Goal: Navigation & Orientation: Find specific page/section

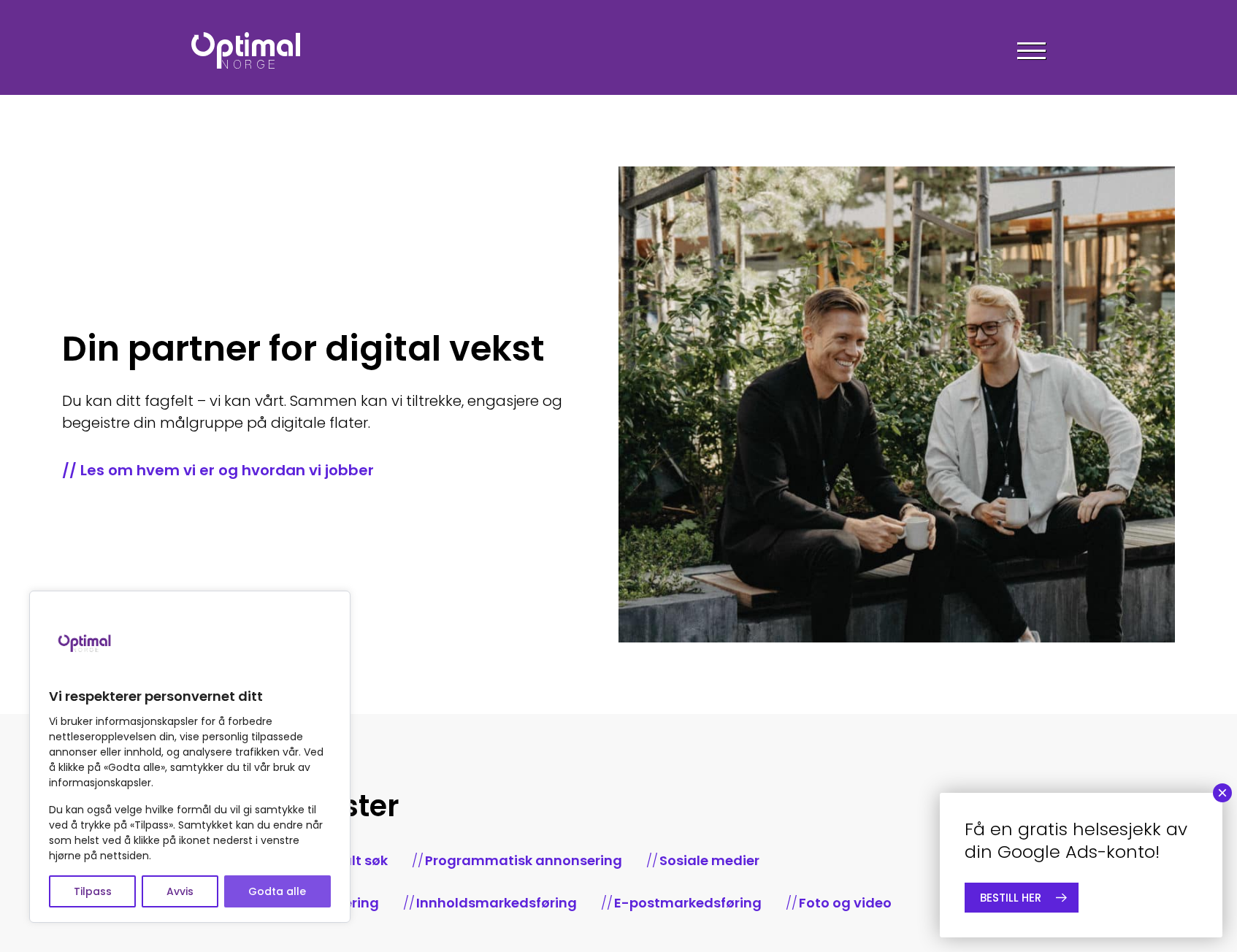
click at [303, 887] on button "Godta alle" at bounding box center [278, 891] width 107 height 32
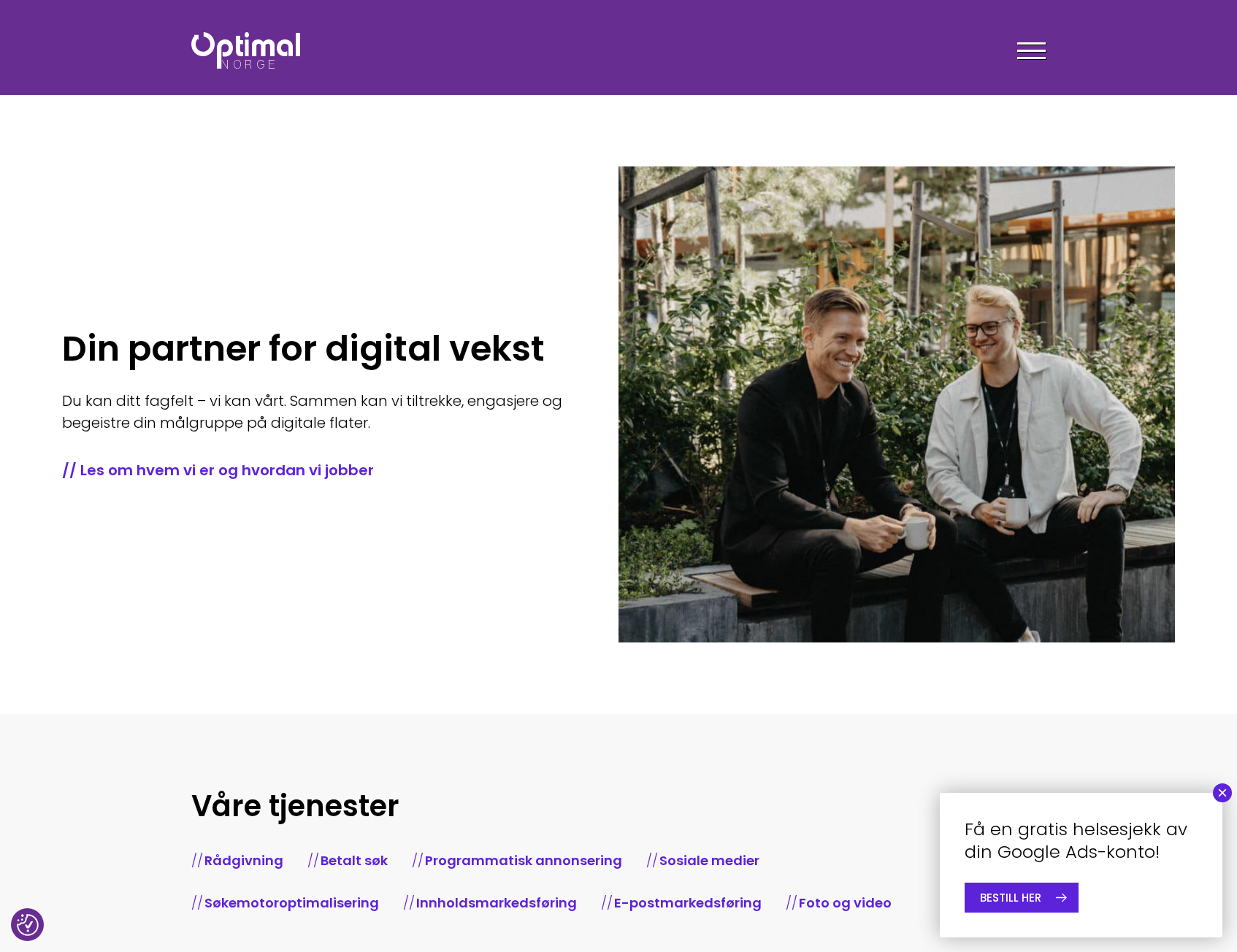
checkbox input "true"
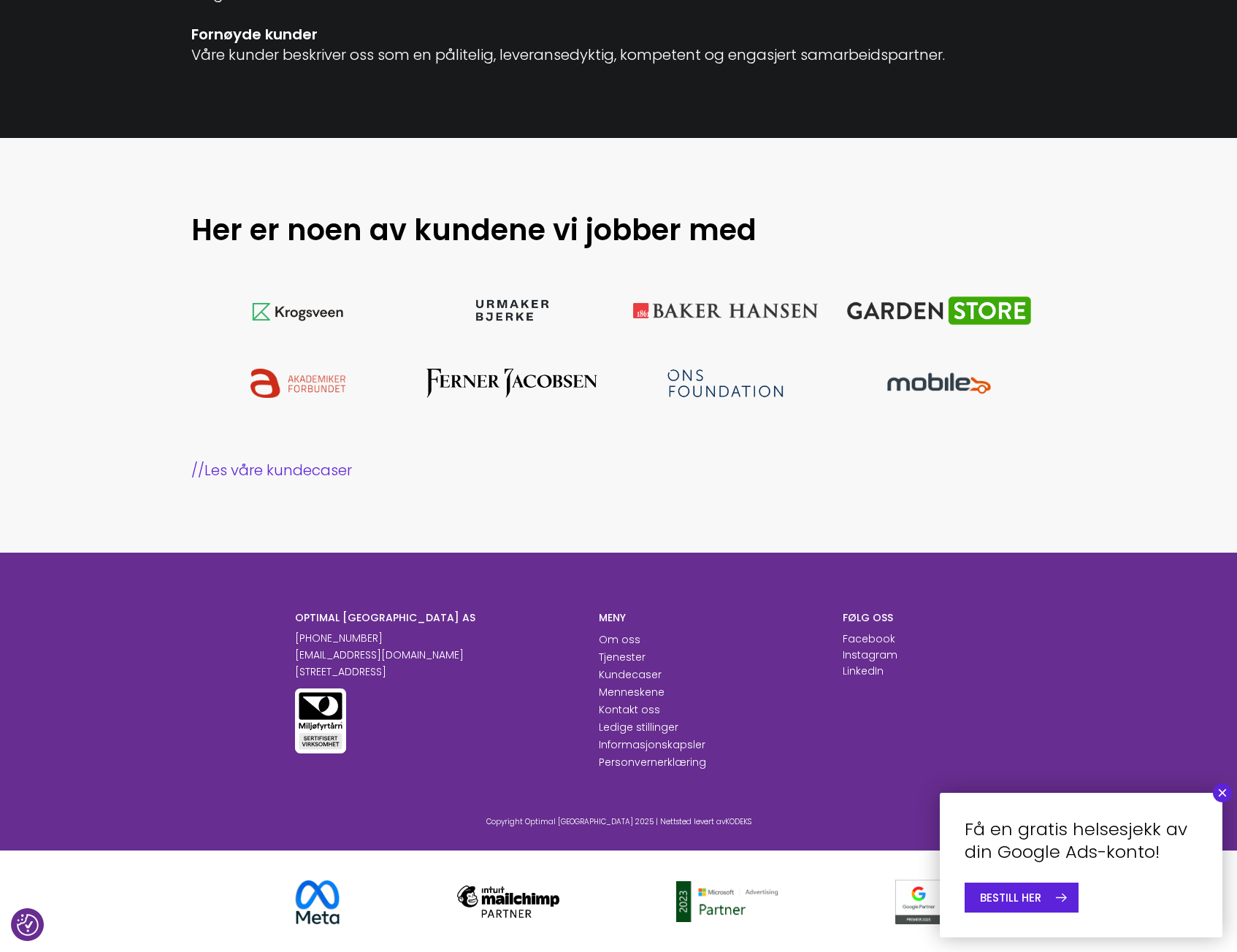
scroll to position [1317, 0]
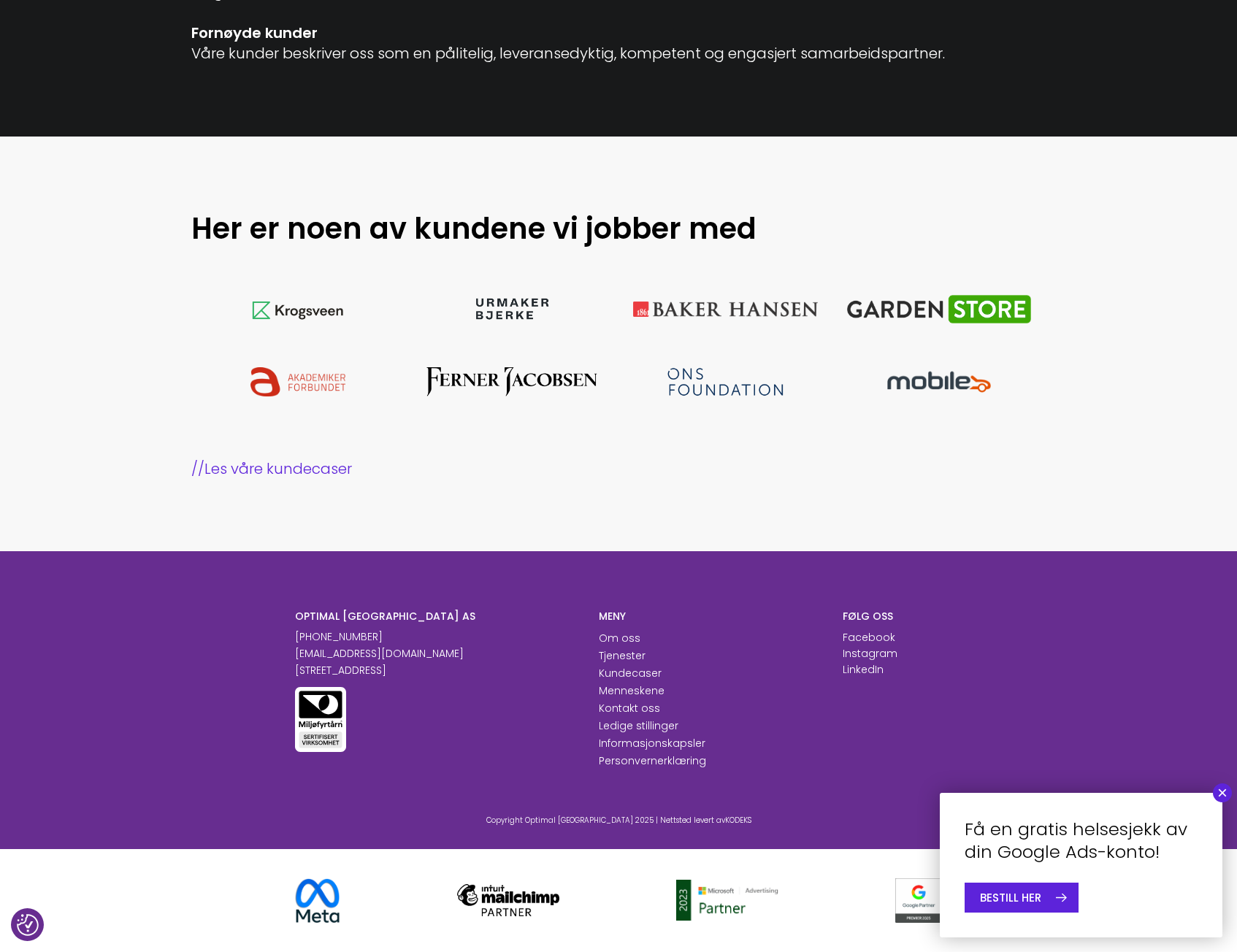
click at [1218, 788] on button "×" at bounding box center [1222, 793] width 19 height 19
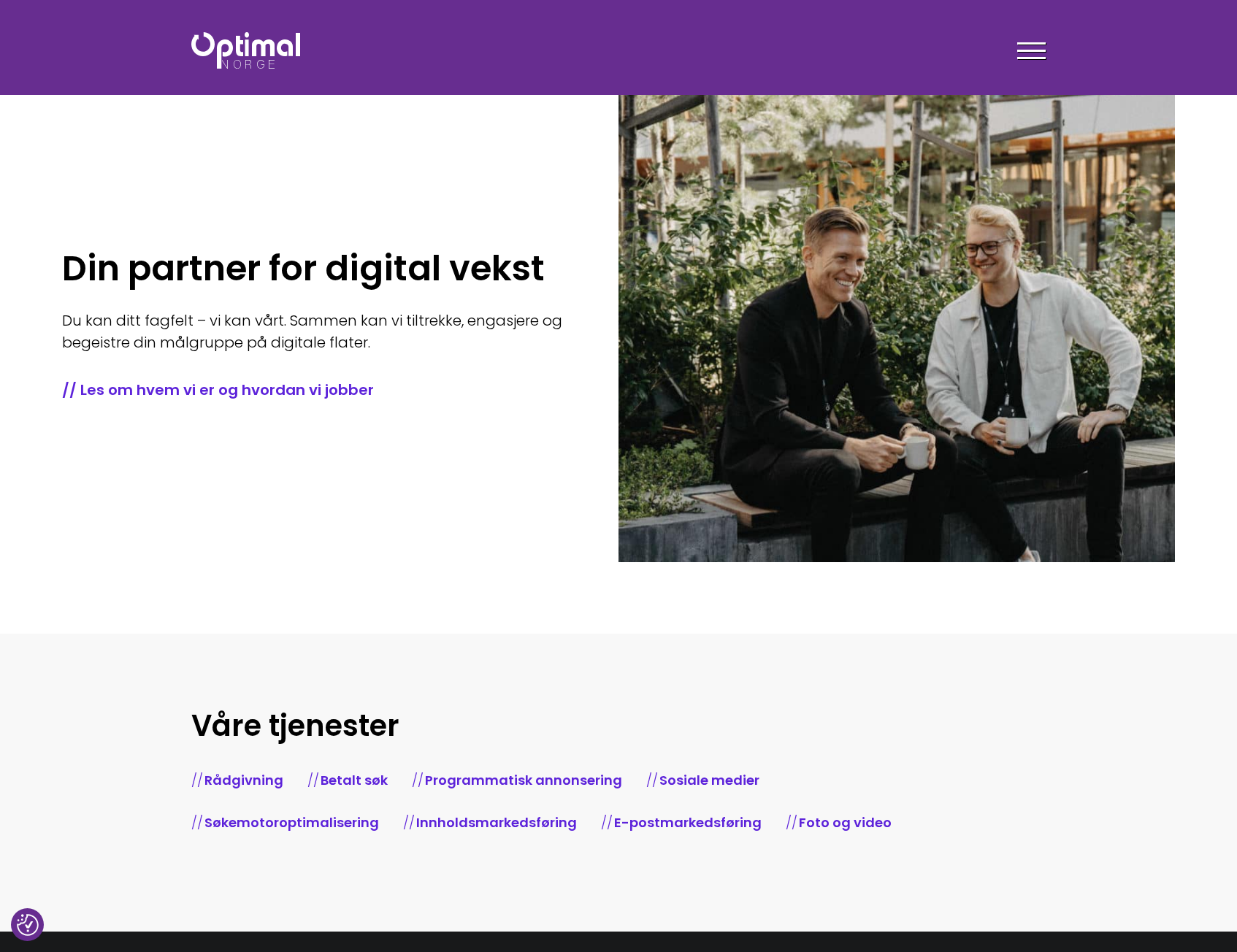
scroll to position [146, 0]
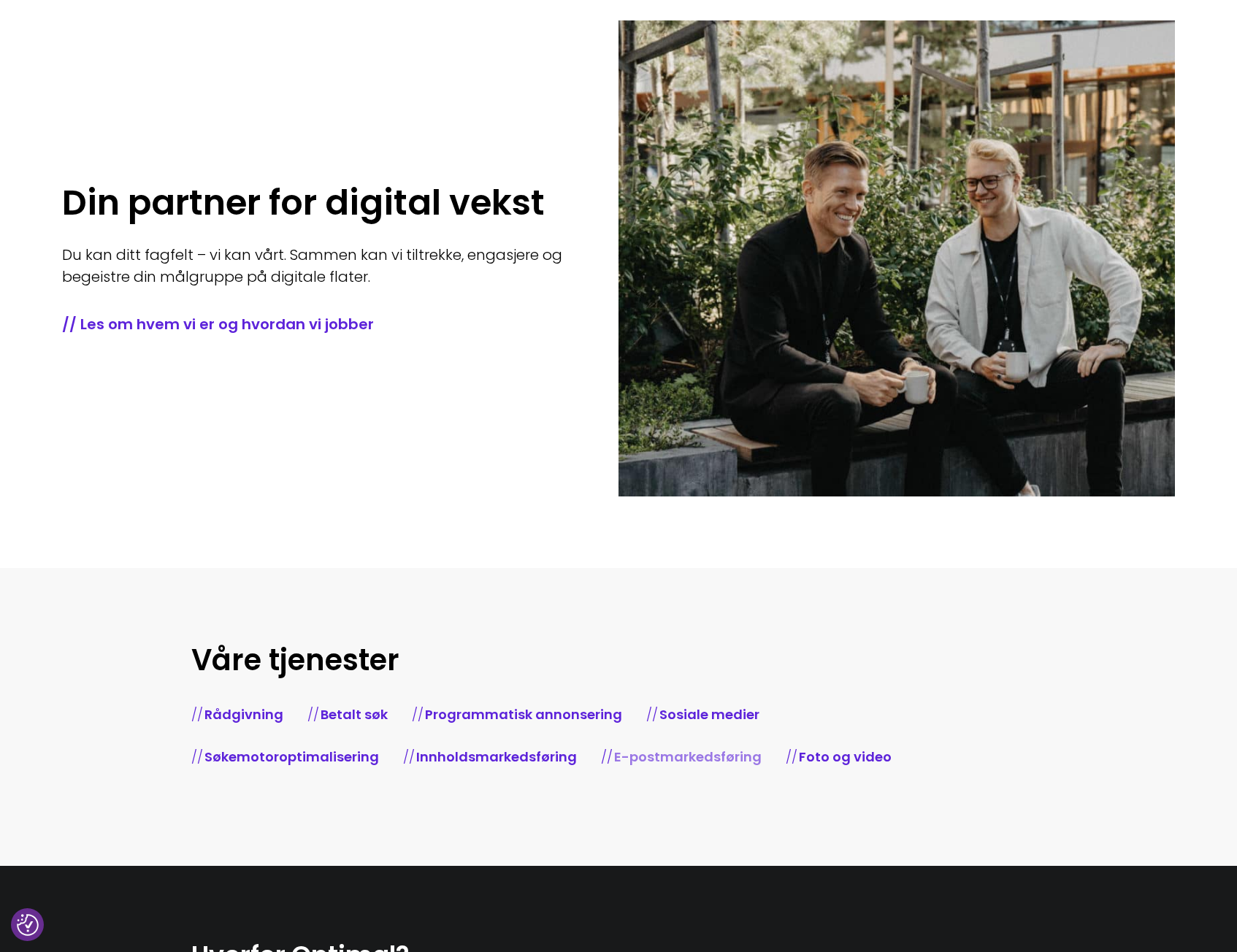
click at [674, 759] on link "E-postmarkedsføring" at bounding box center [687, 757] width 147 height 19
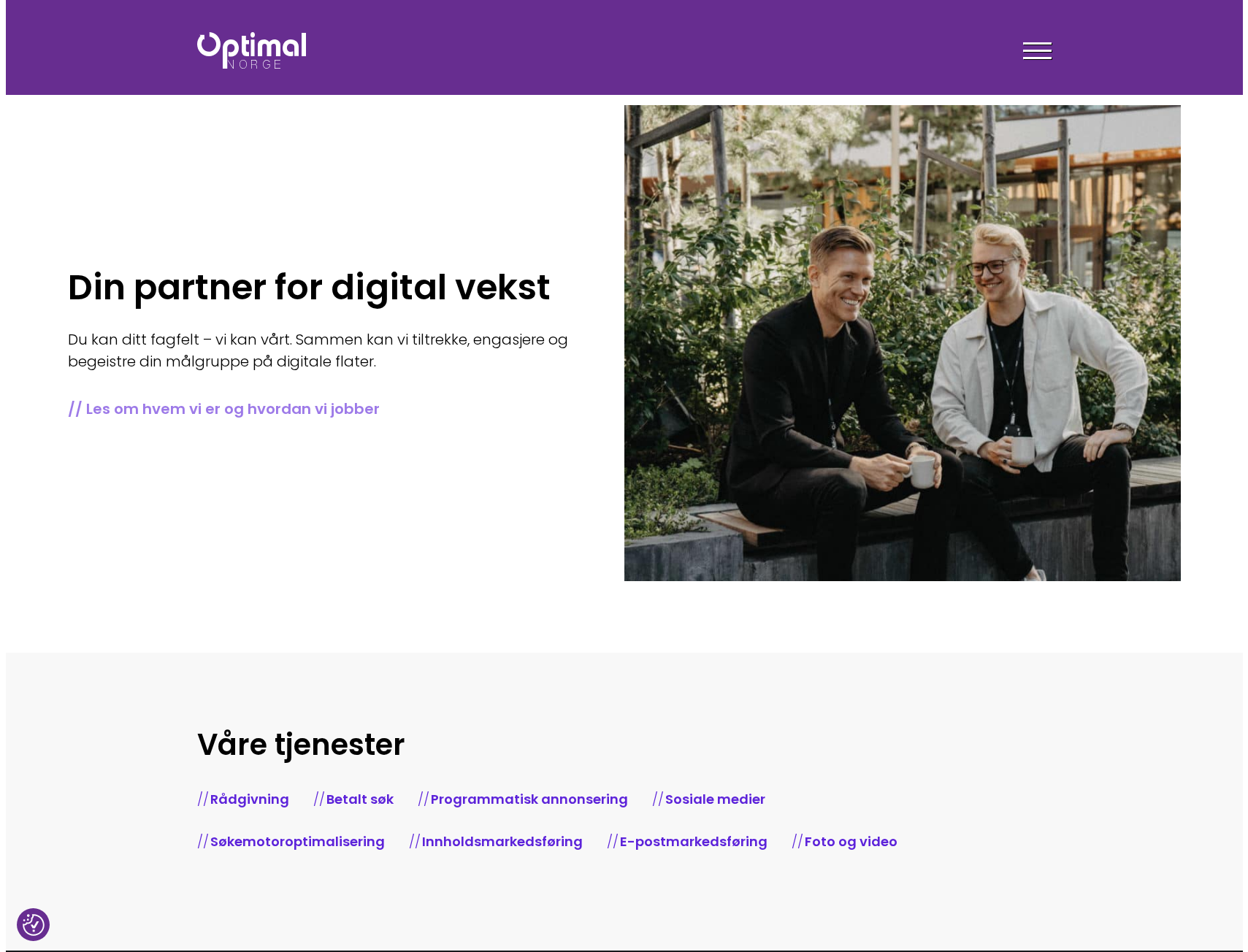
scroll to position [0, 0]
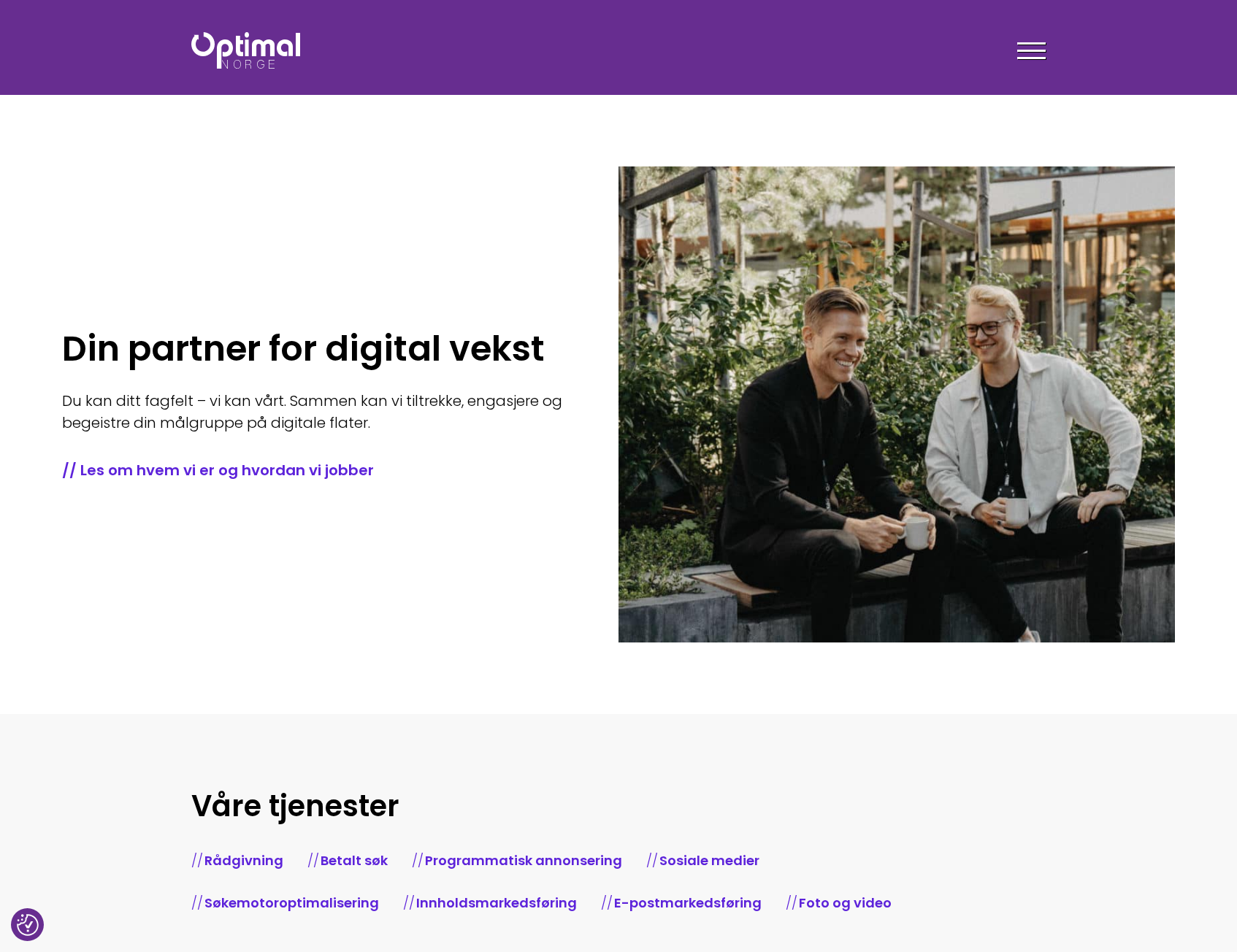
click at [1033, 53] on div at bounding box center [1032, 53] width 29 height 36
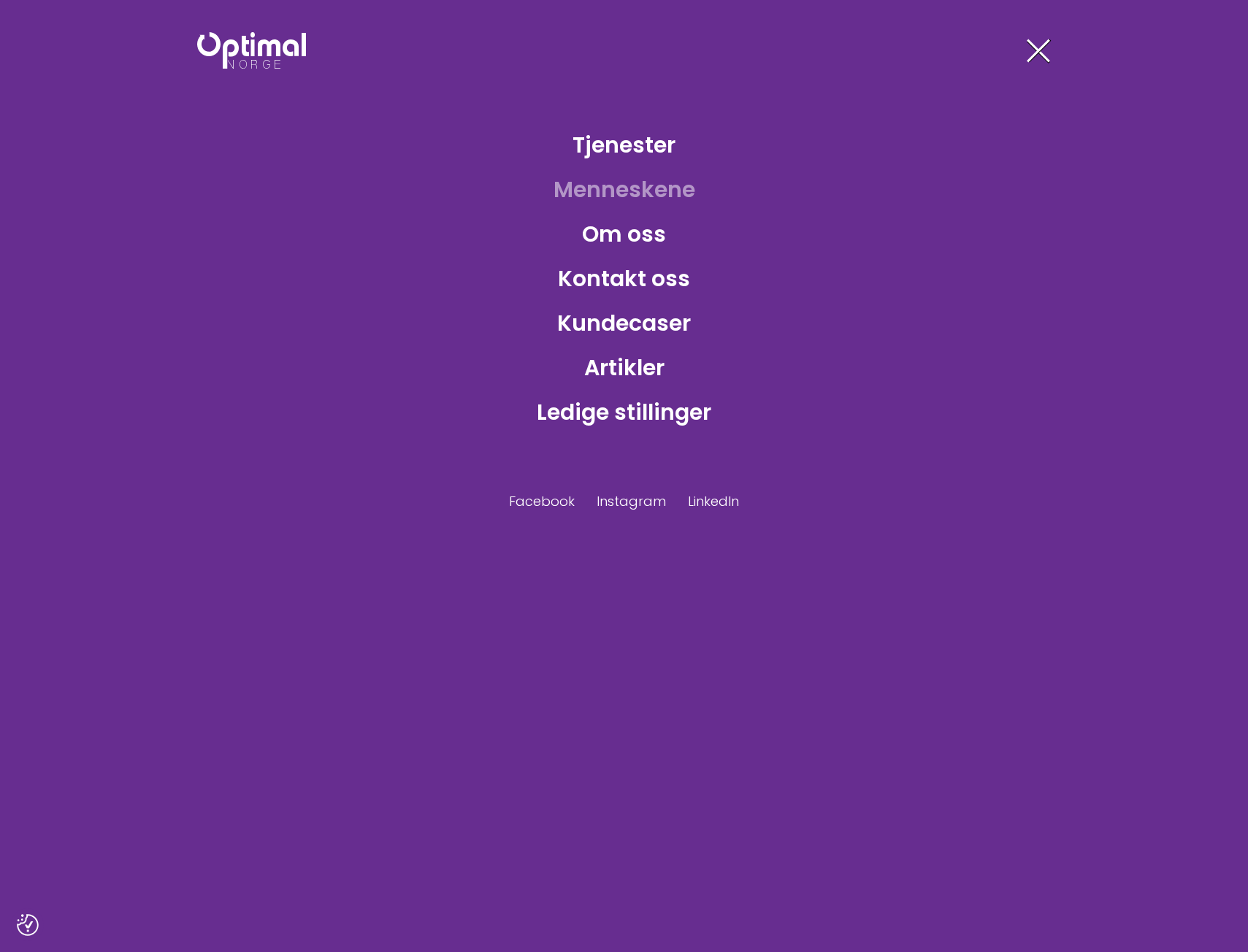
click at [659, 193] on link "Menneskene" at bounding box center [624, 189] width 165 height 47
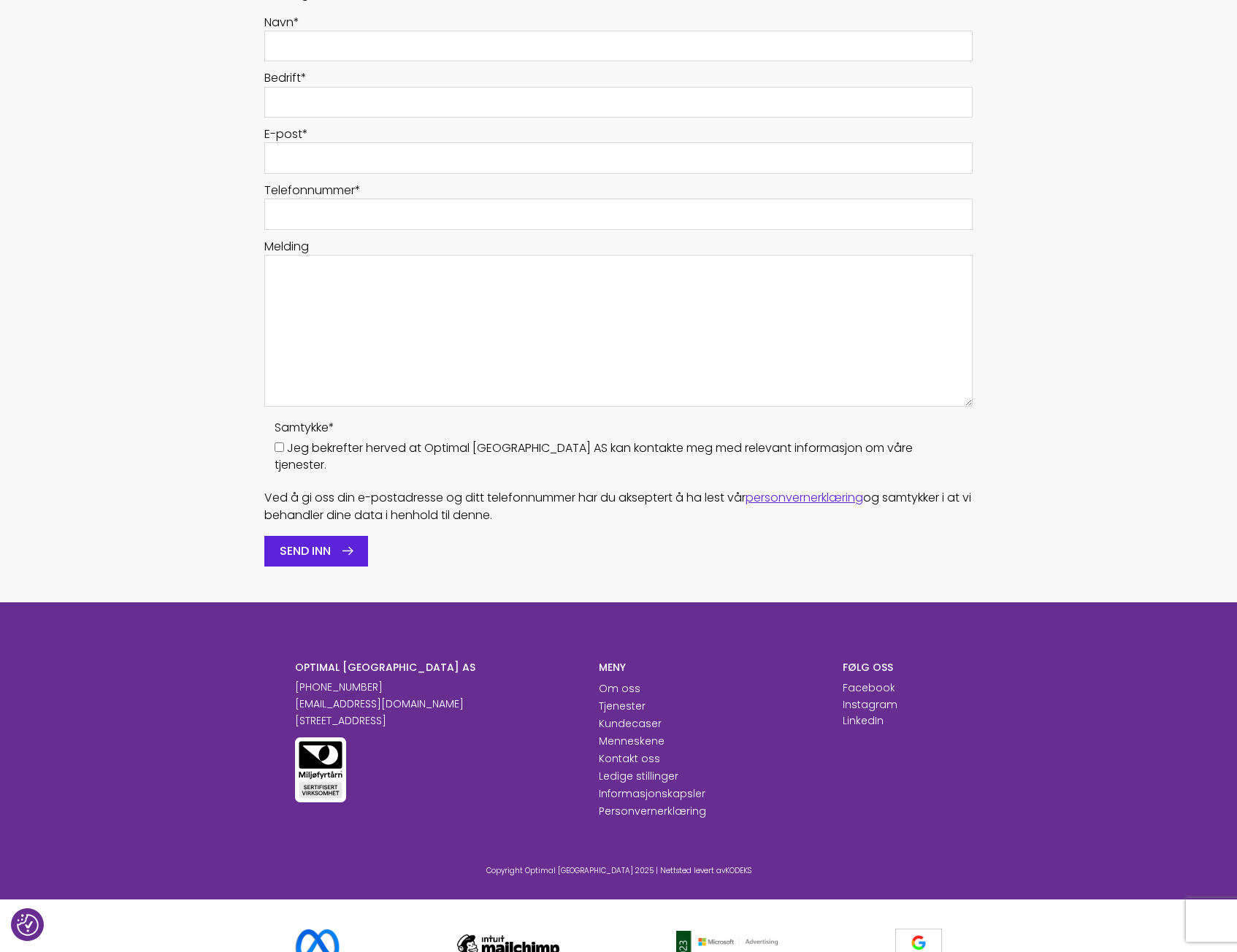
scroll to position [1934, 0]
